Goal: Task Accomplishment & Management: Manage account settings

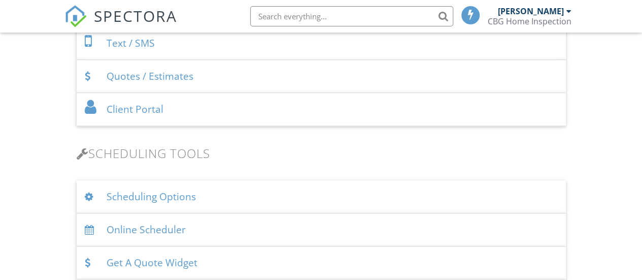
scroll to position [558, 0]
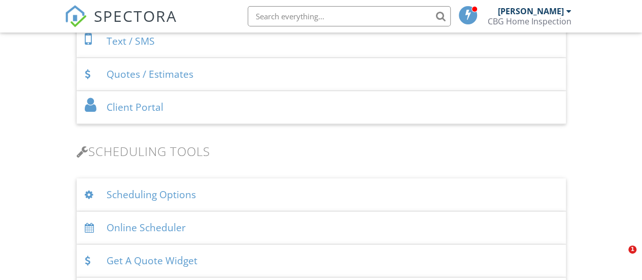
click at [128, 221] on div "Online Scheduler" at bounding box center [321, 227] width 489 height 33
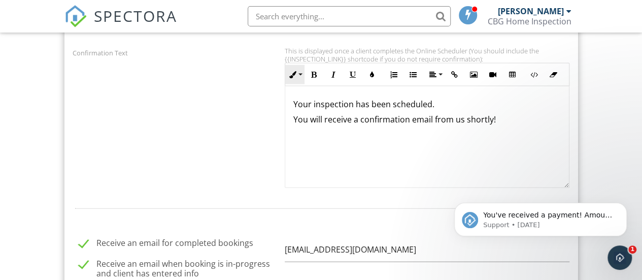
scroll to position [1116, 0]
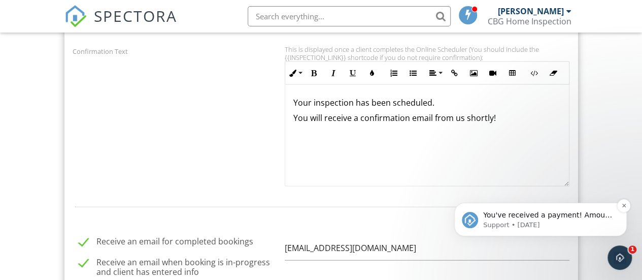
click at [543, 221] on p "Support • 5d ago" at bounding box center [548, 224] width 131 height 9
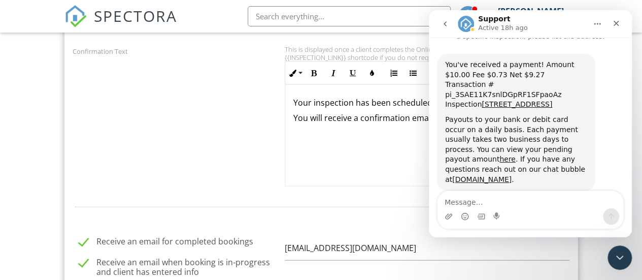
scroll to position [0, 0]
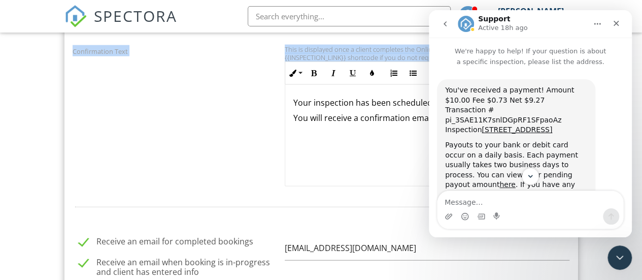
click at [19, 119] on div "Dashboard Templates Contacts Metrics Automations Advanced Settings Support Cent…" at bounding box center [321, 160] width 642 height 2488
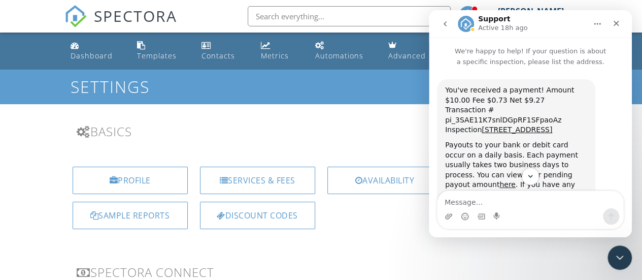
click at [83, 47] on link "Dashboard" at bounding box center [95, 51] width 59 height 29
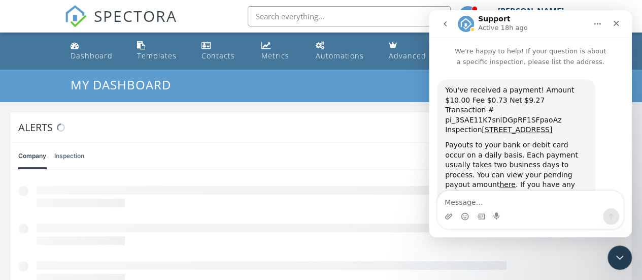
scroll to position [25, 0]
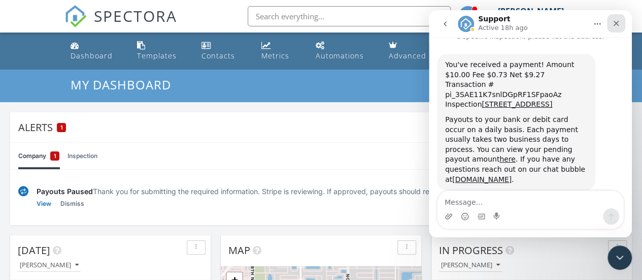
click at [615, 22] on icon "Close" at bounding box center [616, 24] width 6 height 6
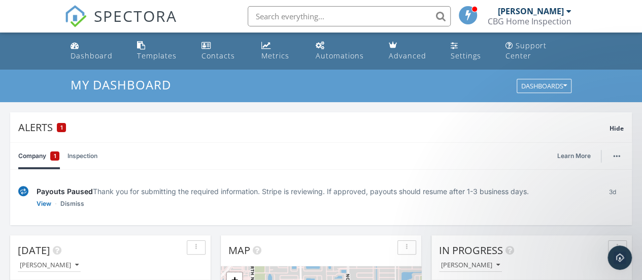
click at [87, 158] on link "Inspection" at bounding box center [82, 156] width 30 height 26
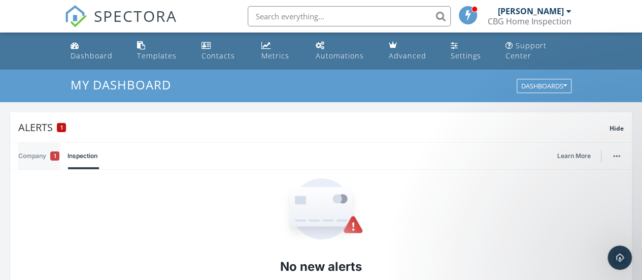
click at [37, 153] on link "Company 1" at bounding box center [38, 156] width 41 height 26
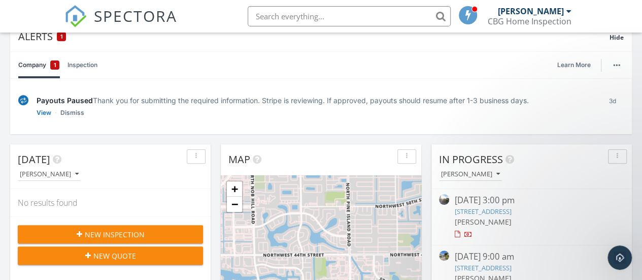
scroll to position [203, 0]
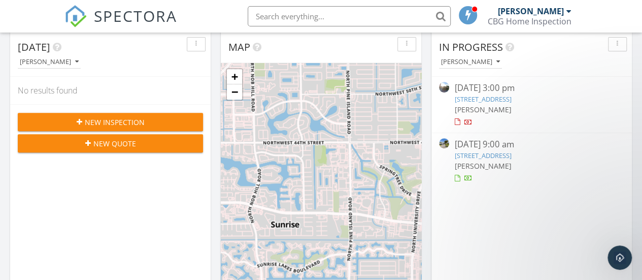
click at [479, 142] on div "09/26/25 9:00 am" at bounding box center [531, 144] width 154 height 13
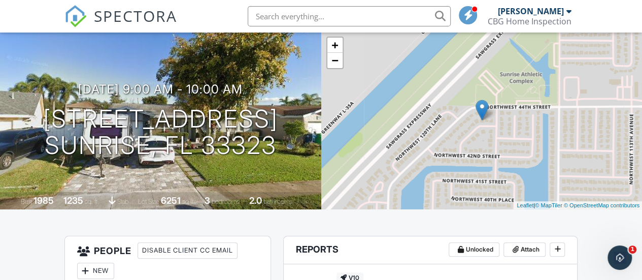
scroll to position [56, 0]
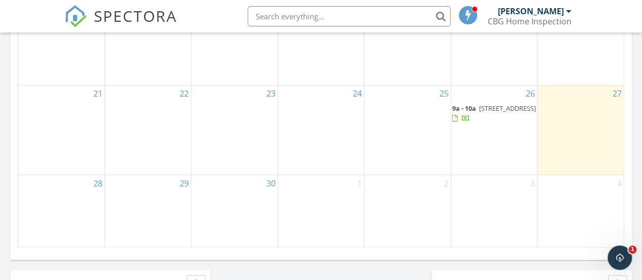
scroll to position [812, 0]
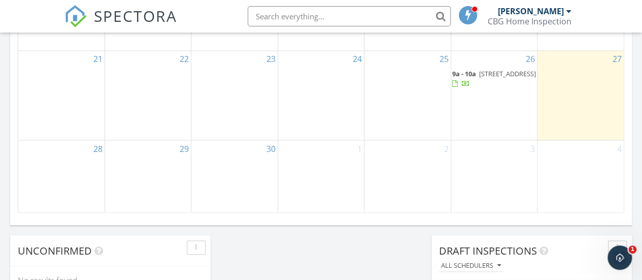
click at [495, 75] on span "11741 NW 43rd Pl, Sunrise 33323" at bounding box center [507, 73] width 57 height 9
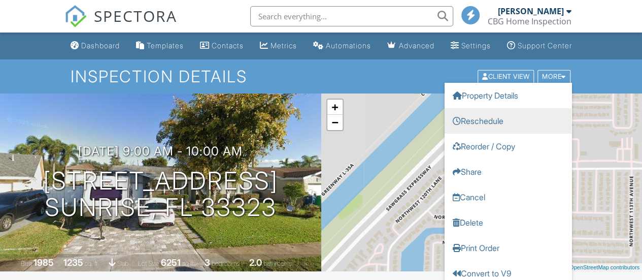
click at [491, 126] on link "Reschedule" at bounding box center [507, 120] width 127 height 25
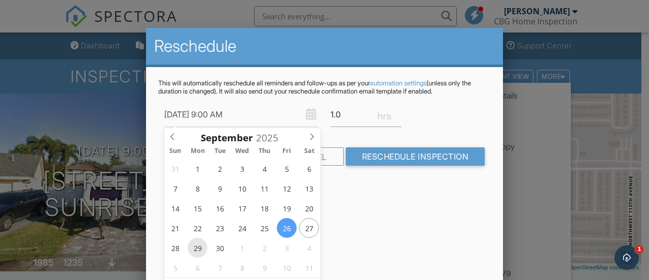
type input "[DATE] 9:00 AM"
click at [361, 49] on h2 "Reschedule" at bounding box center [324, 46] width 341 height 20
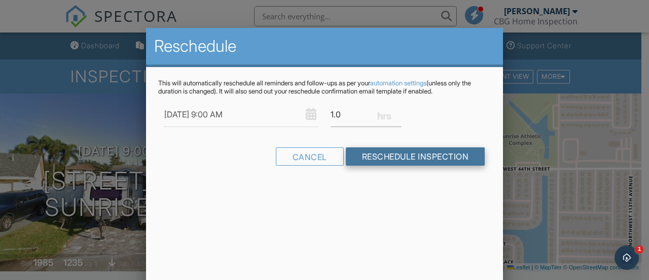
click at [408, 162] on input "Reschedule Inspection" at bounding box center [416, 156] width 140 height 18
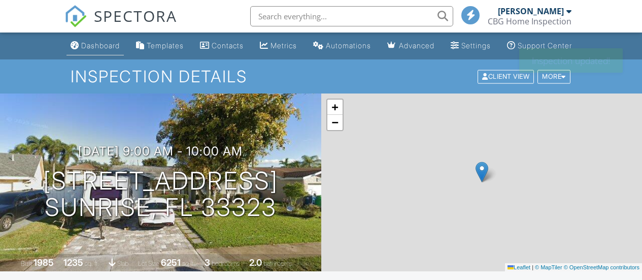
click at [89, 50] on div "Dashboard" at bounding box center [100, 45] width 39 height 9
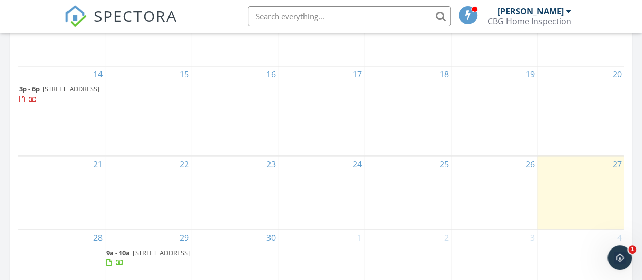
scroll to position [660, 0]
